Goal: Use online tool/utility: Use online tool/utility

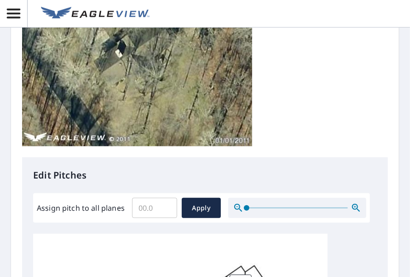
scroll to position [322, 0]
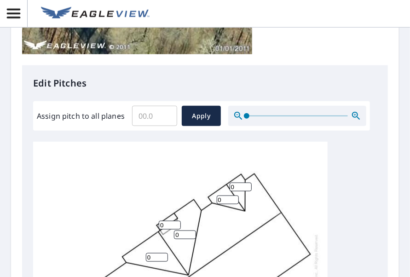
click at [147, 120] on input "Assign pitch to all planes" at bounding box center [154, 116] width 45 height 26
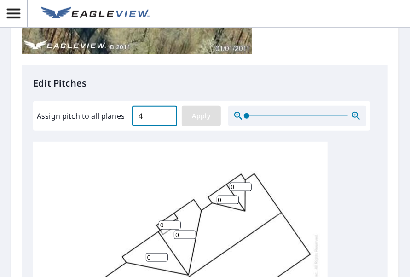
type input "4"
click at [202, 115] on span "Apply" at bounding box center [201, 115] width 24 height 11
type input "4"
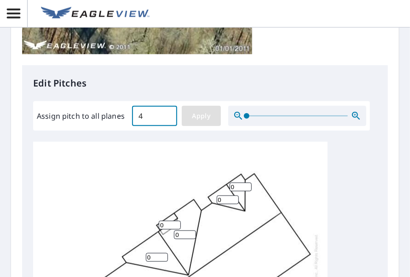
type input "4"
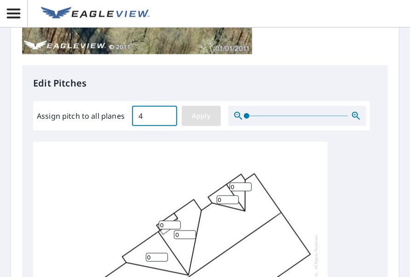
type input "4"
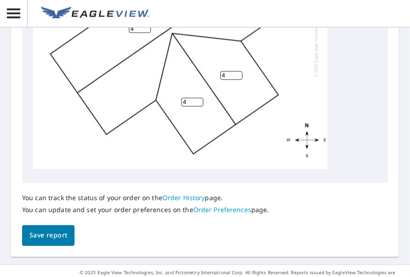
scroll to position [605, 0]
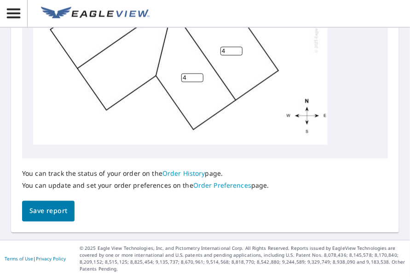
click at [66, 212] on span "Save report" at bounding box center [48, 211] width 38 height 11
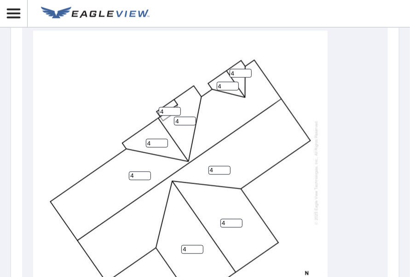
scroll to position [500, 0]
